Goal: Check status: Check status

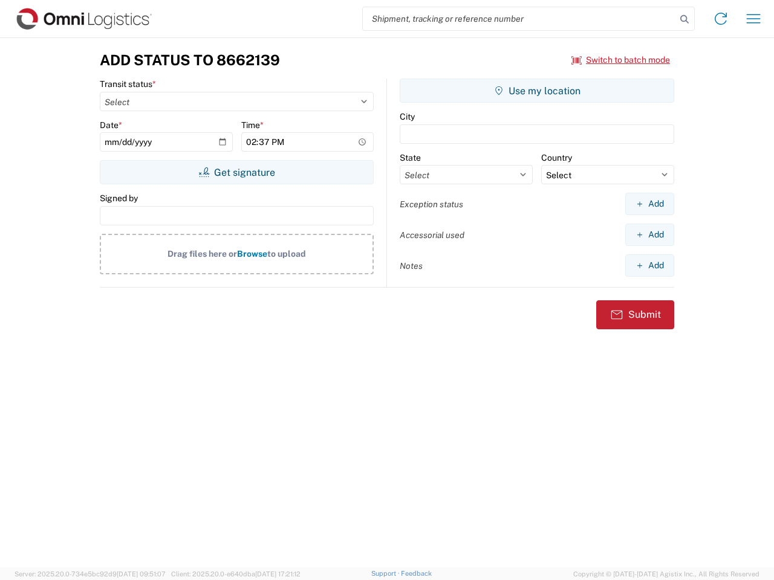
click at [519, 19] on input "search" at bounding box center [519, 18] width 313 height 23
click at [684, 19] on icon at bounding box center [684, 19] width 17 height 17
click at [721, 19] on icon at bounding box center [720, 18] width 19 height 19
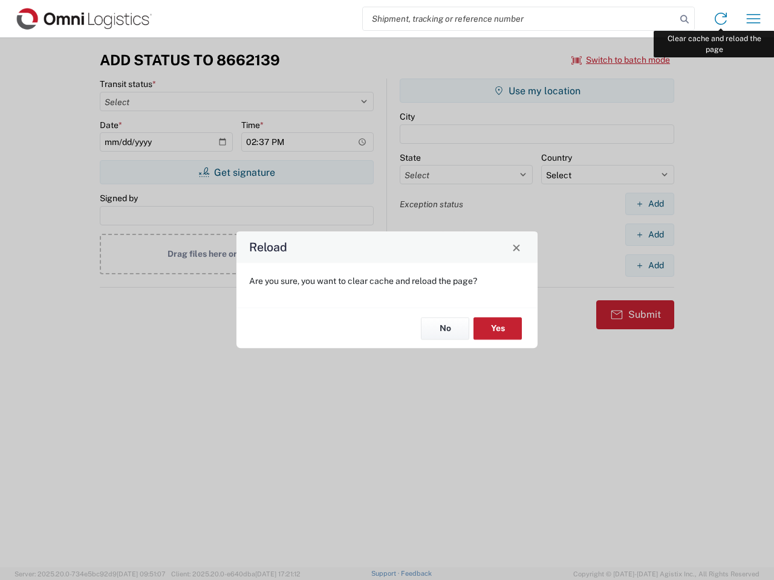
click at [753, 19] on div "Reload Are you sure, you want to clear cache and reload the page? No Yes" at bounding box center [387, 290] width 774 height 580
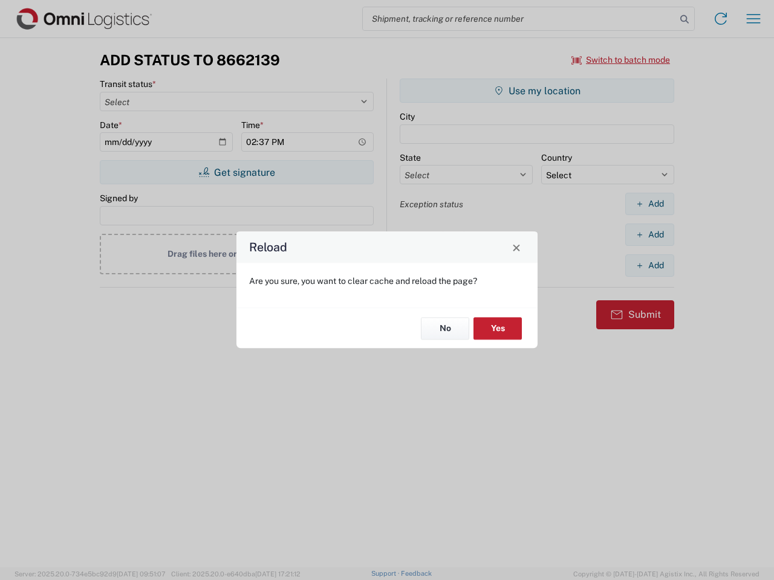
click at [621, 60] on div "Reload Are you sure, you want to clear cache and reload the page? No Yes" at bounding box center [387, 290] width 774 height 580
click at [236, 172] on div "Reload Are you sure, you want to clear cache and reload the page? No Yes" at bounding box center [387, 290] width 774 height 580
click at [537, 91] on div "Reload Are you sure, you want to clear cache and reload the page? No Yes" at bounding box center [387, 290] width 774 height 580
click at [649, 204] on div "Reload Are you sure, you want to clear cache and reload the page? No Yes" at bounding box center [387, 290] width 774 height 580
click at [649, 235] on div "Reload Are you sure, you want to clear cache and reload the page? No Yes" at bounding box center [387, 290] width 774 height 580
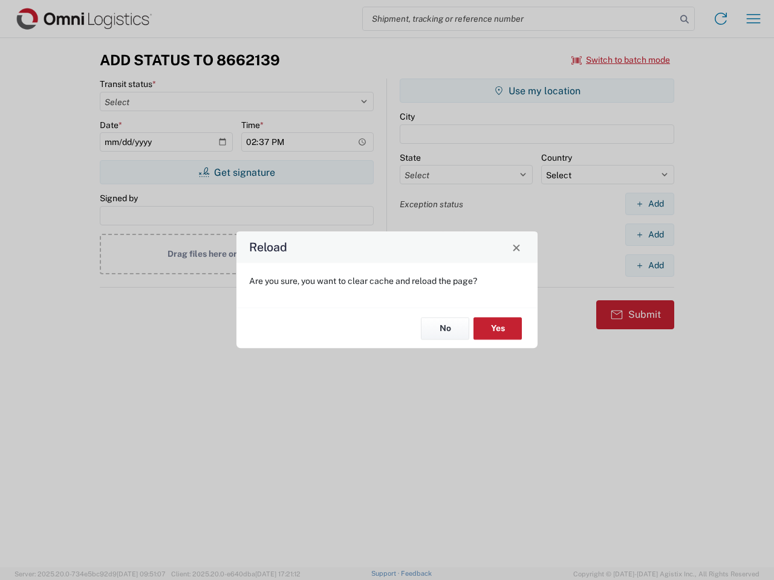
click at [649, 265] on div "Reload Are you sure, you want to clear cache and reload the page? No Yes" at bounding box center [387, 290] width 774 height 580
